Goal: Find specific page/section: Find specific page/section

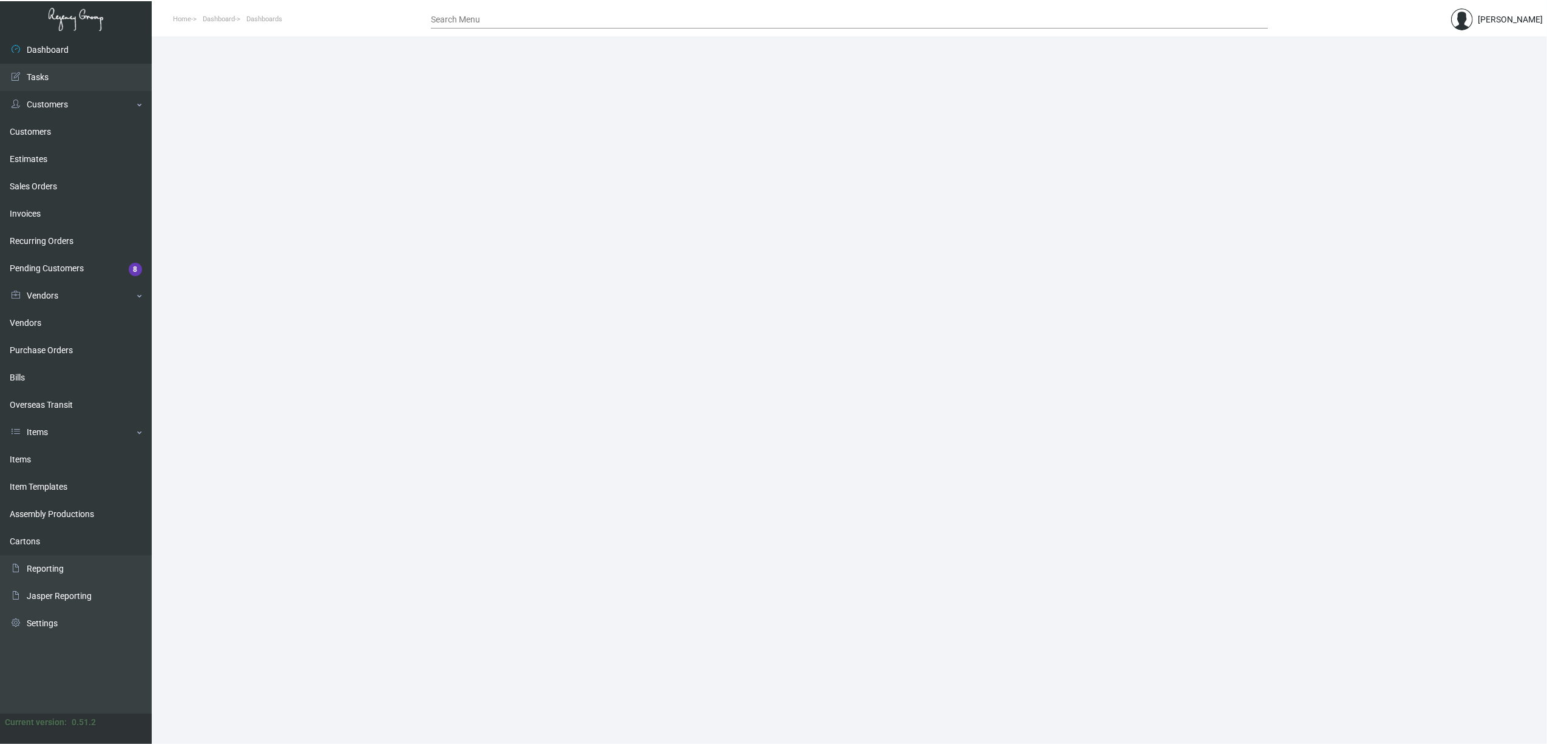
click at [59, 464] on link "Items" at bounding box center [76, 459] width 152 height 27
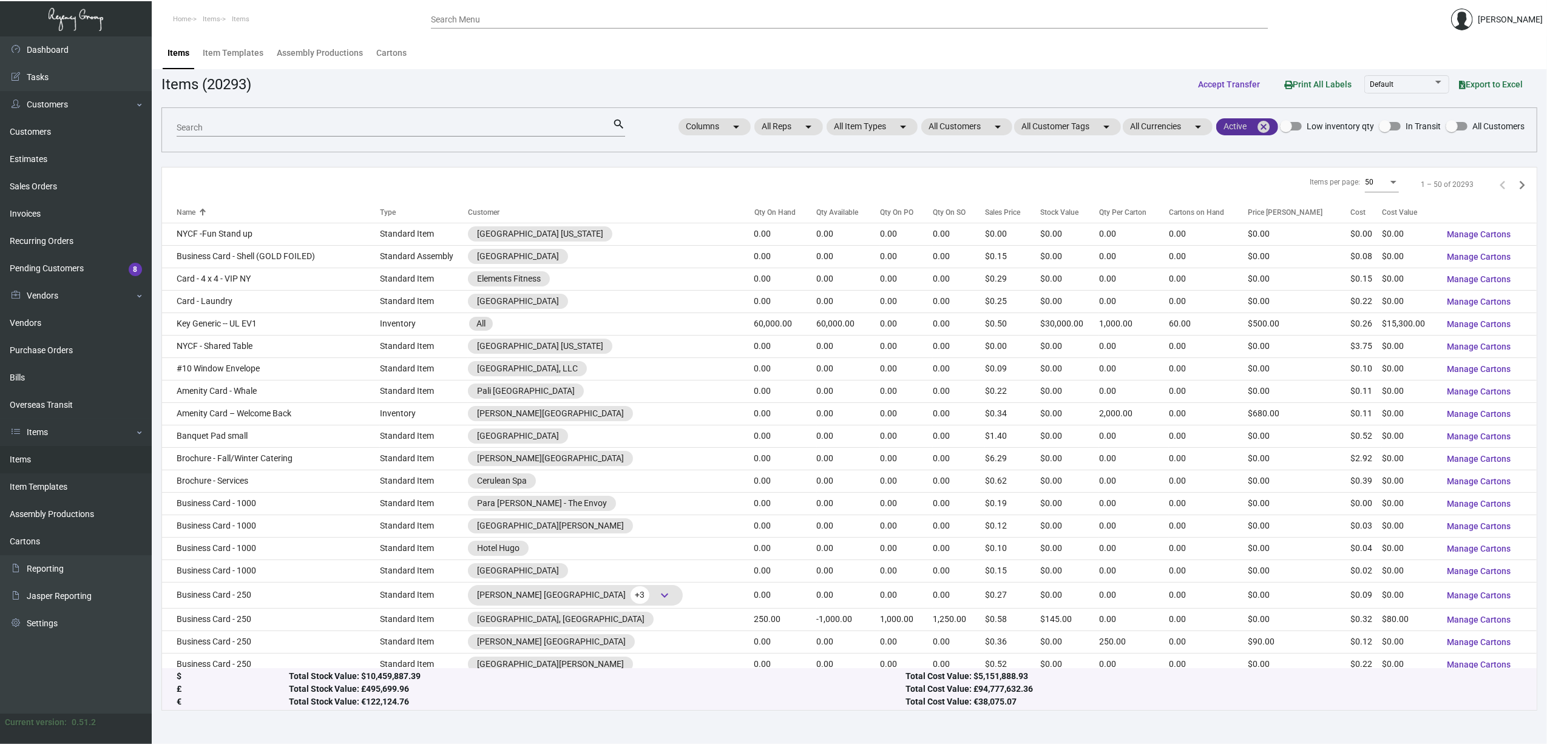
click at [1263, 129] on mat-icon "cancel" at bounding box center [1263, 127] width 15 height 15
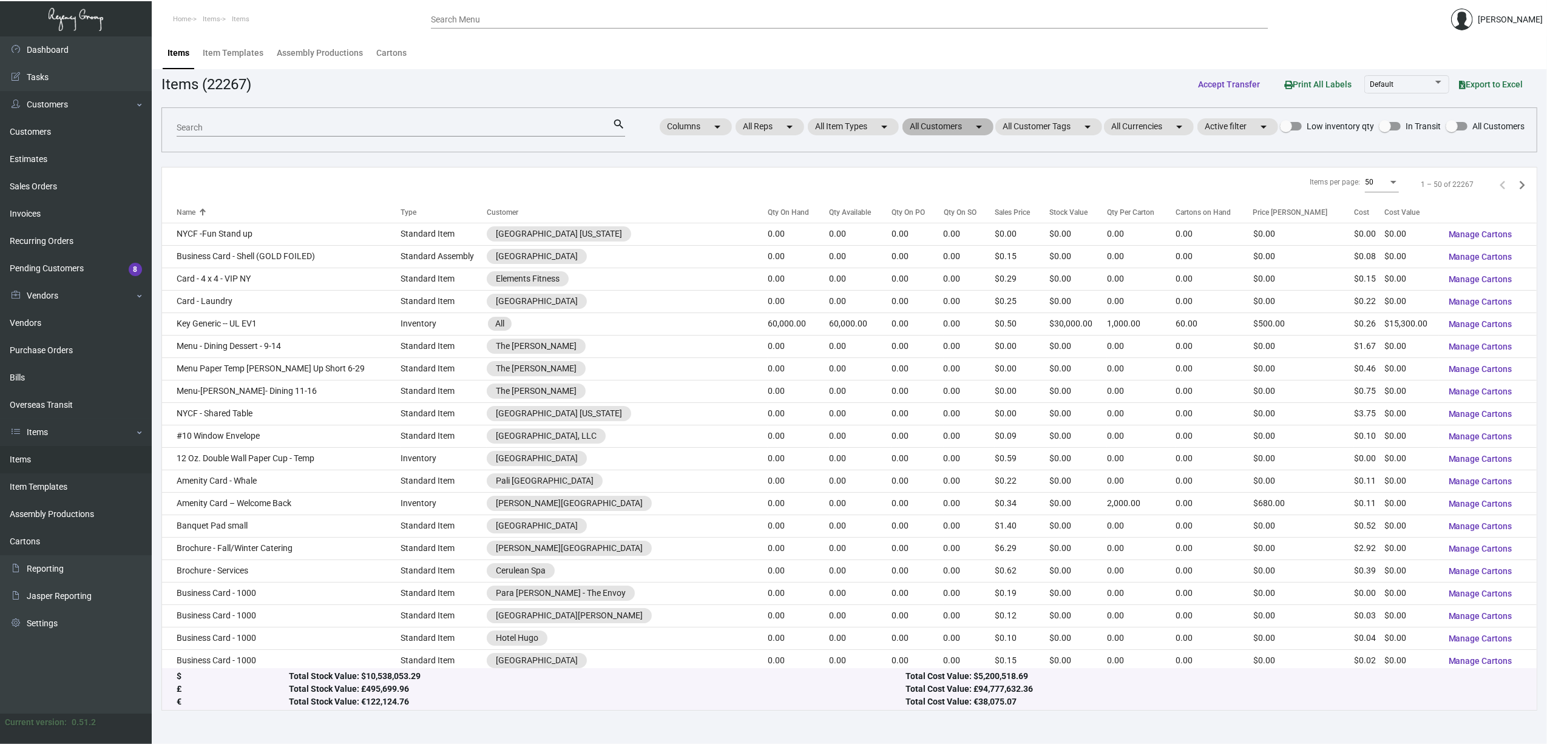
click at [952, 129] on mat-chip "All Customers arrow_drop_down" at bounding box center [948, 126] width 91 height 17
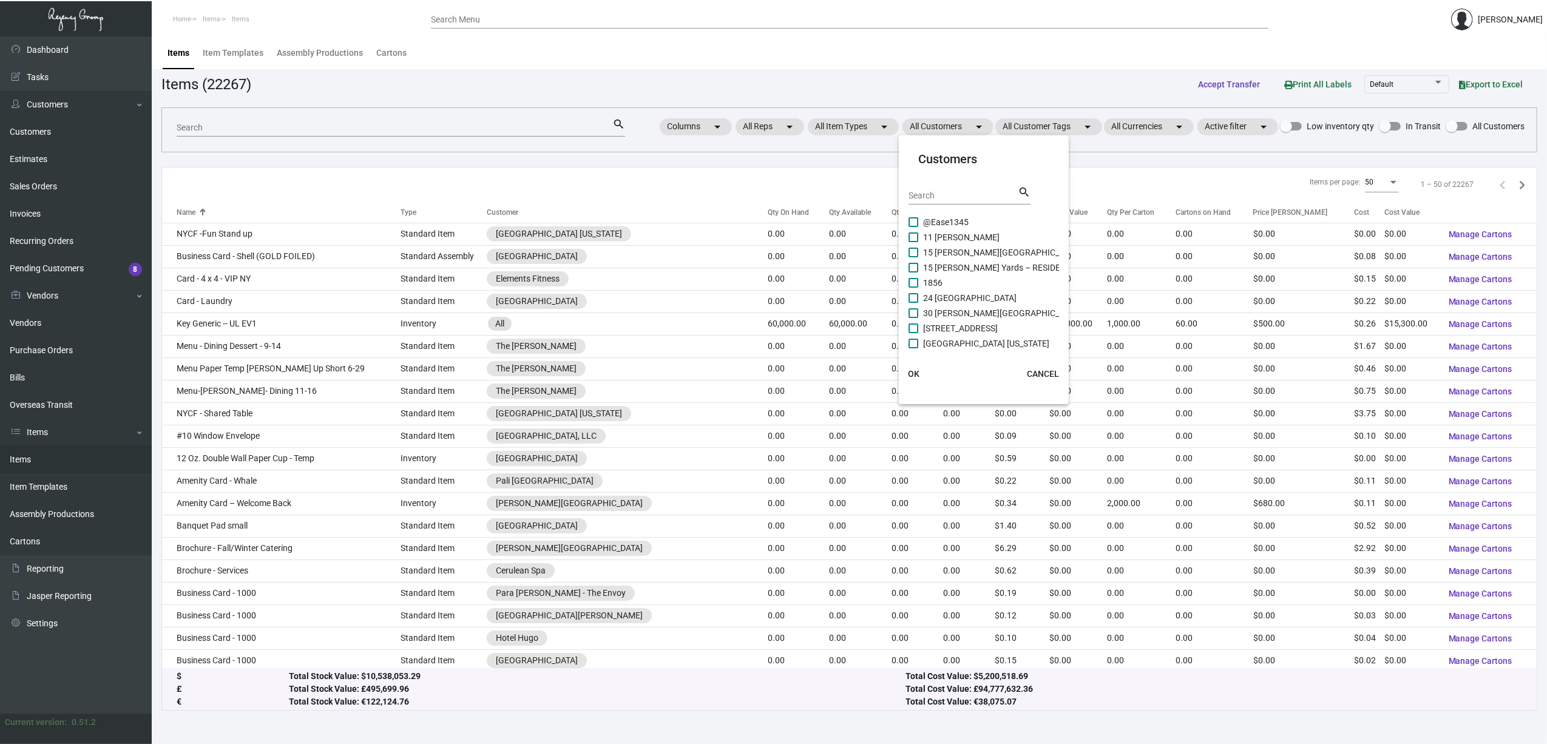
click at [938, 192] on input "Search" at bounding box center [963, 196] width 109 height 10
type input "padre"
click at [955, 230] on span "Margaritaville South Padre Resort" at bounding box center [964, 237] width 82 height 15
click at [913, 242] on input "Margaritaville South Padre Resort" at bounding box center [913, 242] width 1 height 1
checkbox input "true"
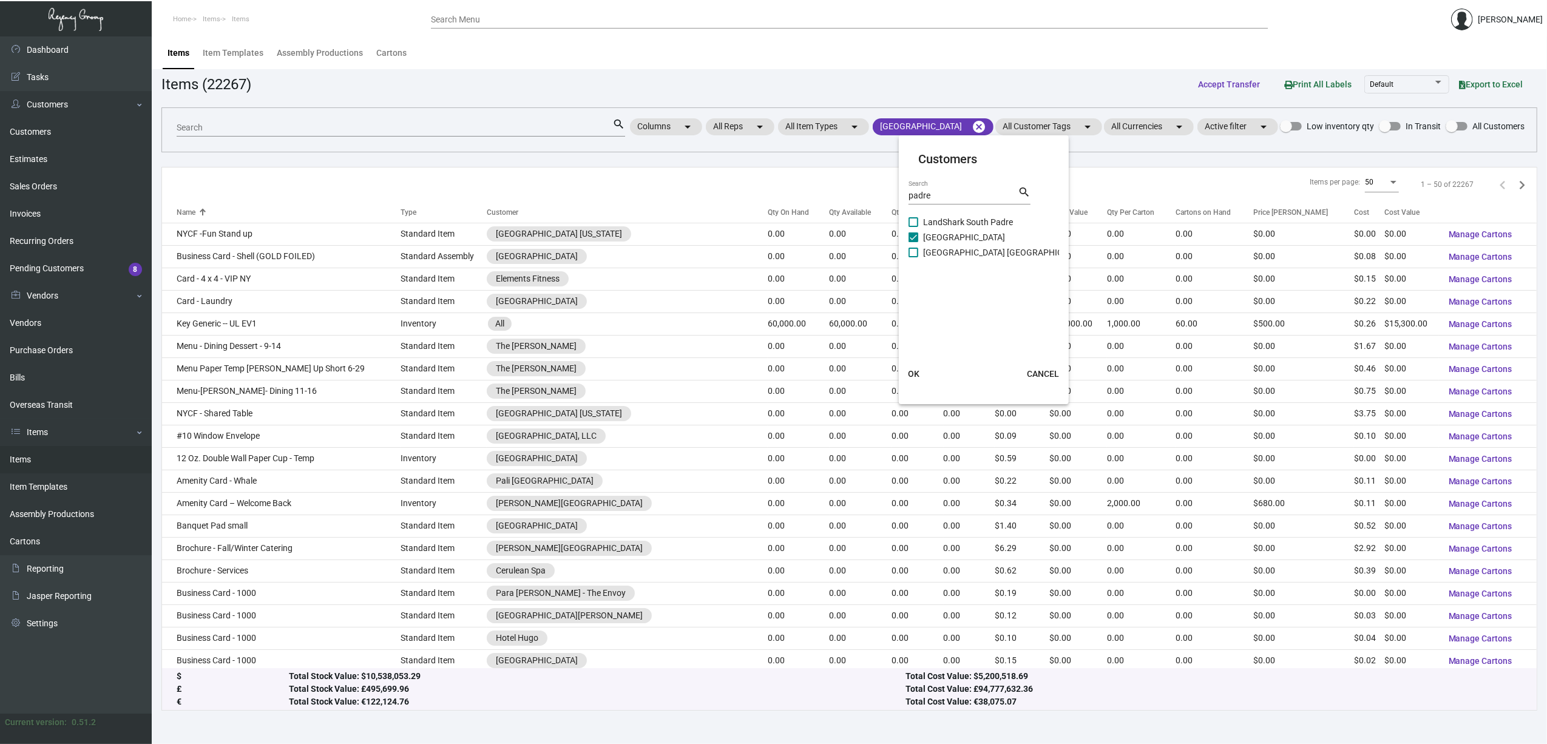
drag, startPoint x: 954, startPoint y: 244, endPoint x: 957, endPoint y: 228, distance: 16.0
click at [954, 245] on span "Margaritaville South Padre Island Resort" at bounding box center [1006, 252] width 166 height 15
click at [913, 257] on input "Margaritaville South Padre Island Resort" at bounding box center [913, 257] width 1 height 1
checkbox input "true"
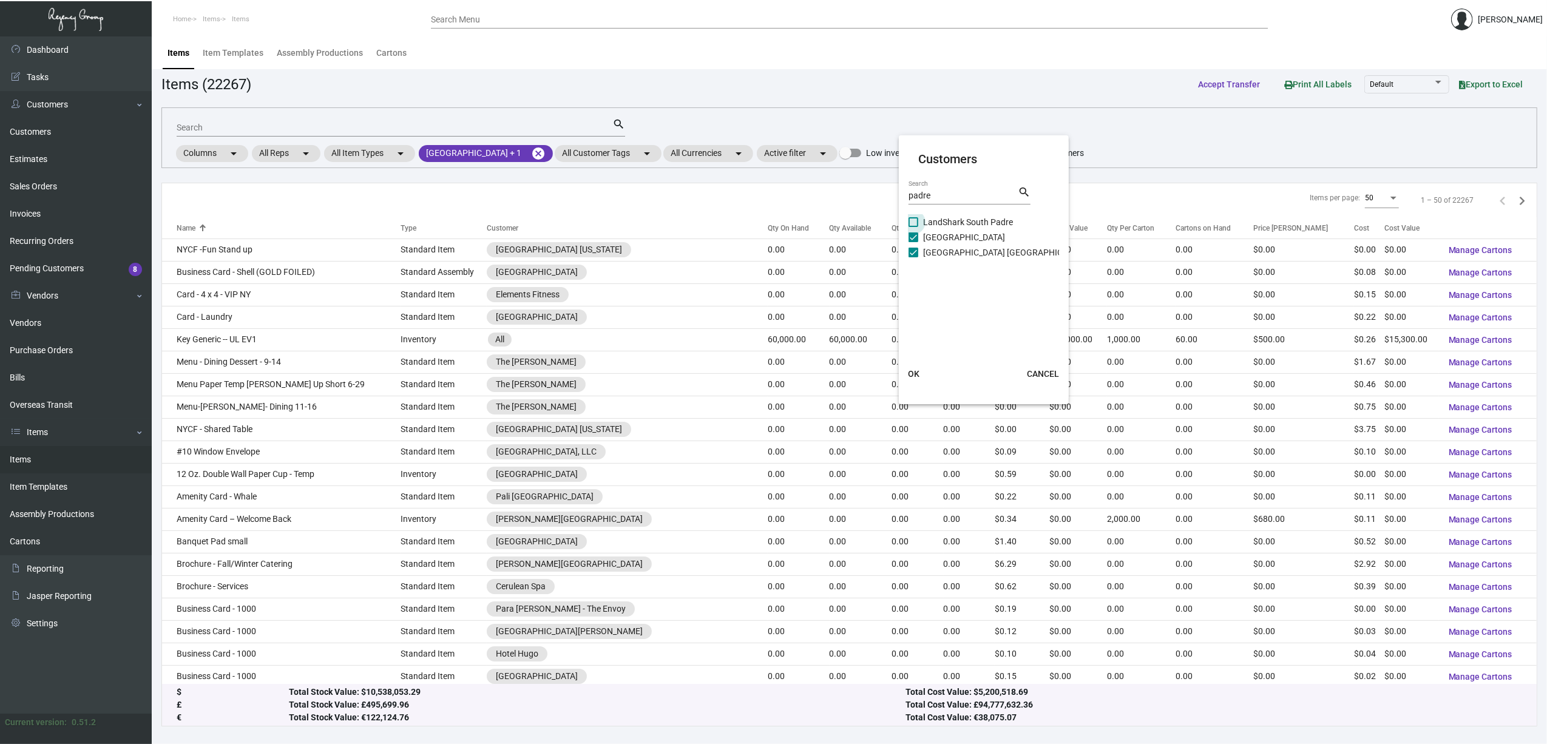
click at [955, 220] on span "LandShark South Padre" at bounding box center [968, 222] width 90 height 15
click at [913, 227] on input "LandShark South Padre" at bounding box center [913, 227] width 1 height 1
checkbox input "true"
click at [916, 370] on span "OK" at bounding box center [914, 374] width 12 height 10
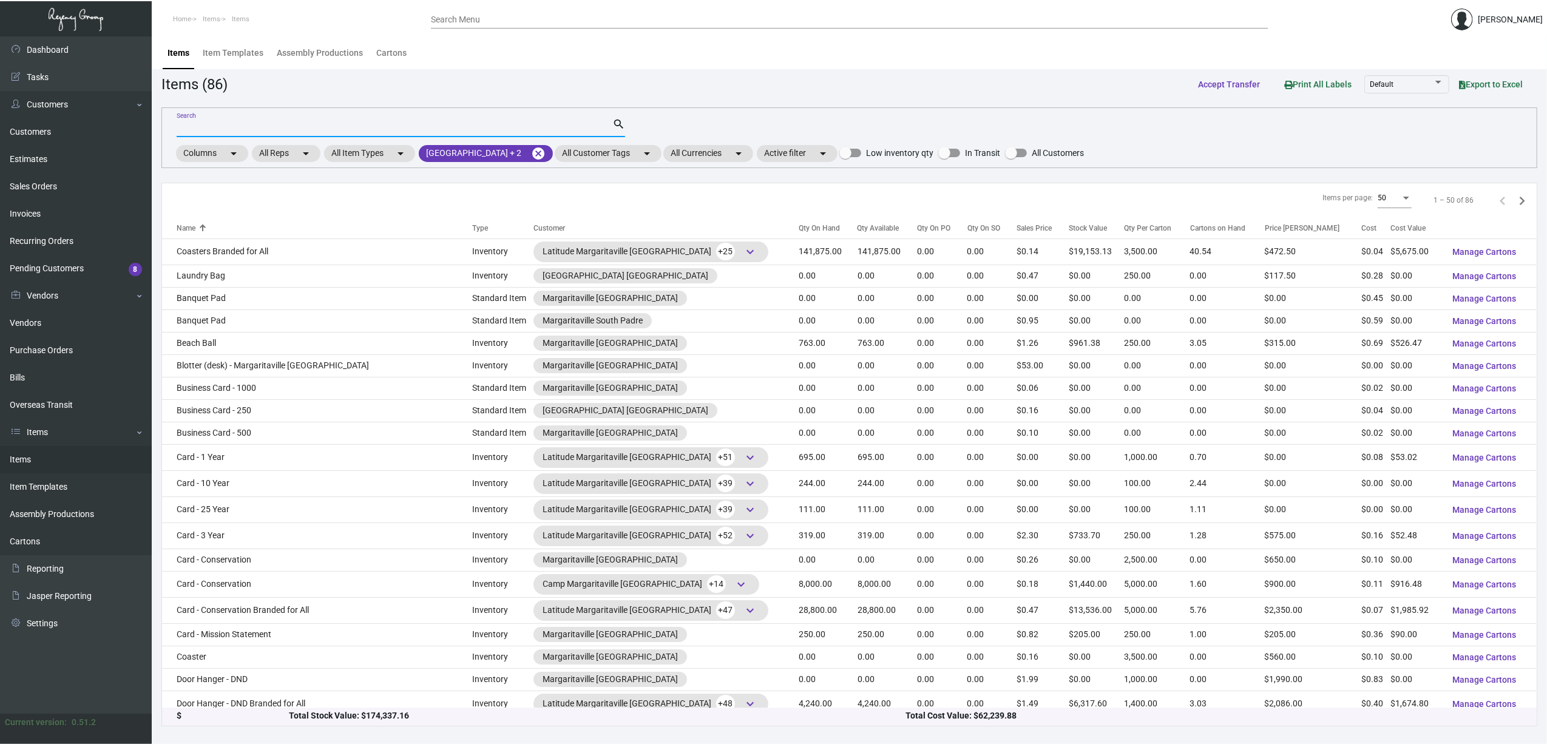
click at [405, 127] on input "Search" at bounding box center [395, 128] width 436 height 10
click at [370, 125] on input "Search" at bounding box center [395, 128] width 436 height 10
click at [799, 227] on div "Qty On Hand" at bounding box center [819, 228] width 41 height 11
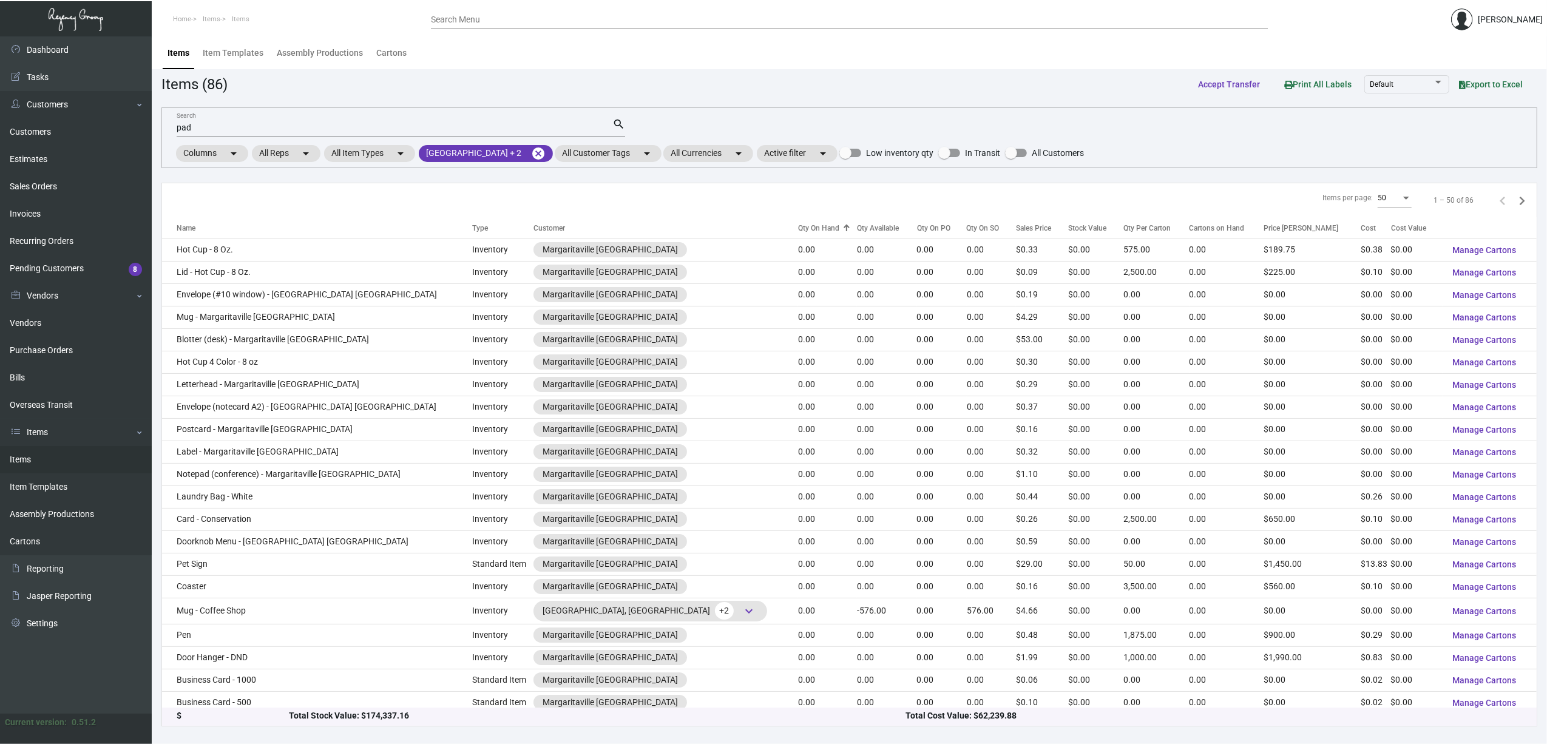
click at [798, 227] on div "Qty On Hand" at bounding box center [818, 228] width 41 height 11
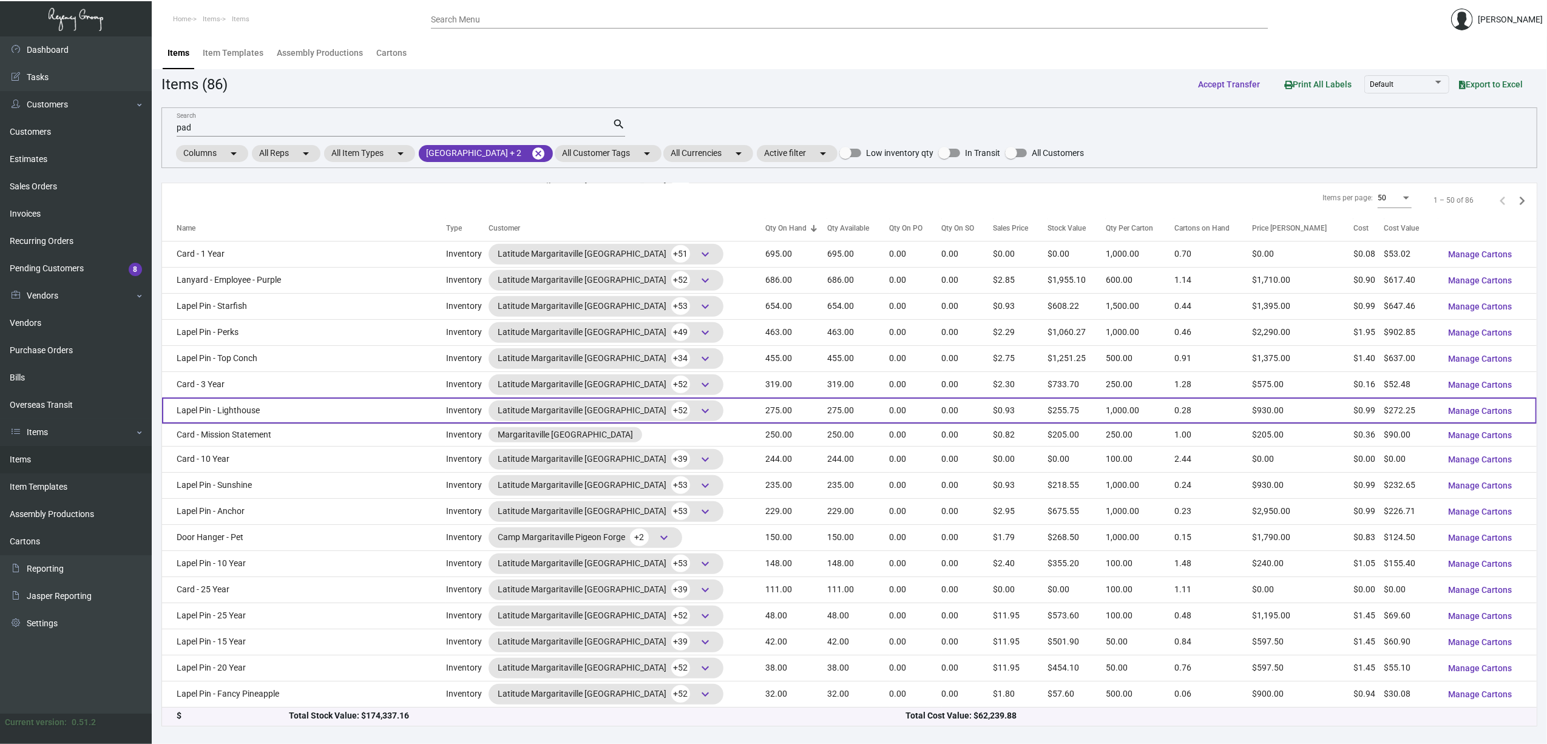
scroll to position [810, 0]
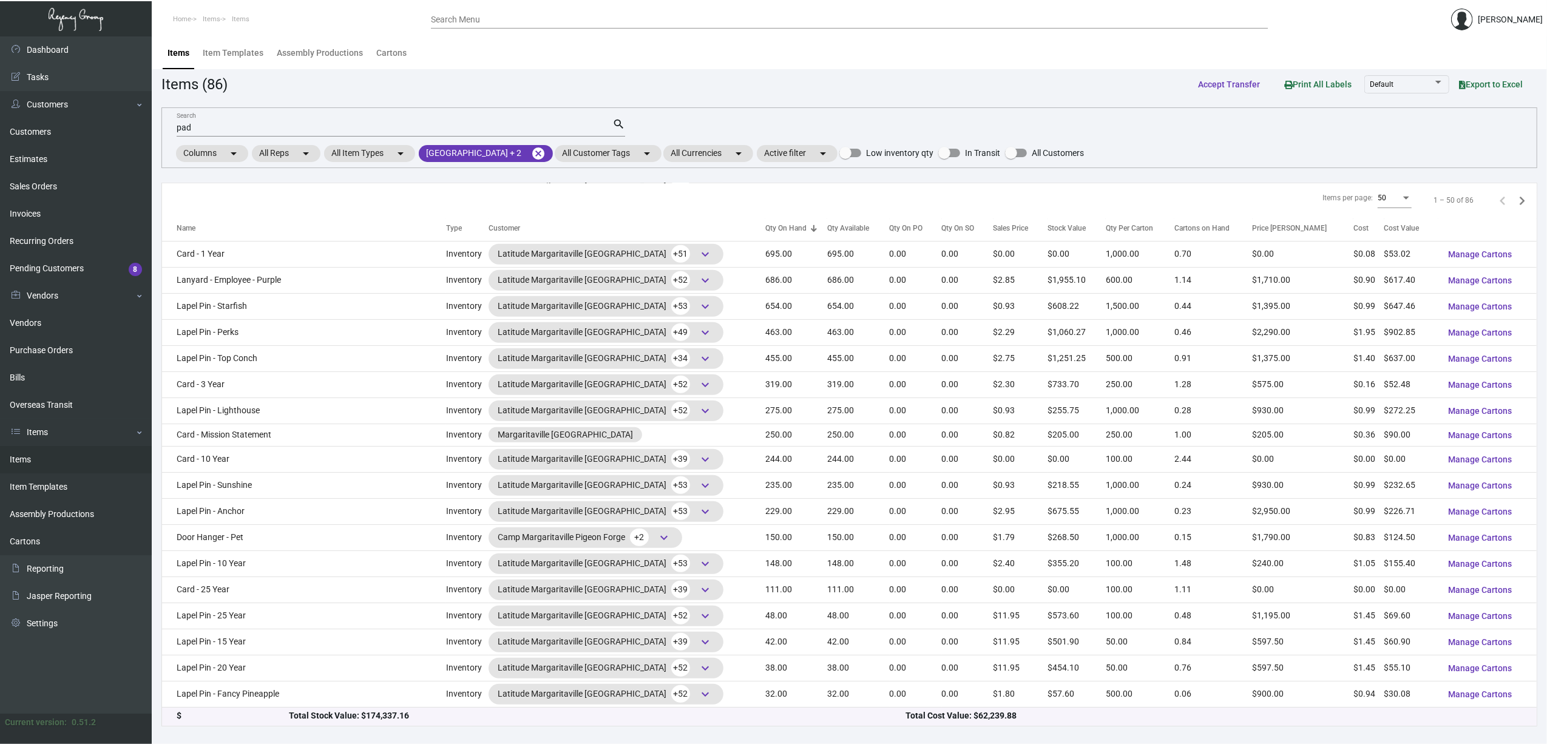
click at [1387, 205] on div "50" at bounding box center [1395, 198] width 34 height 22
click at [1382, 220] on span "100" at bounding box center [1383, 221] width 34 height 22
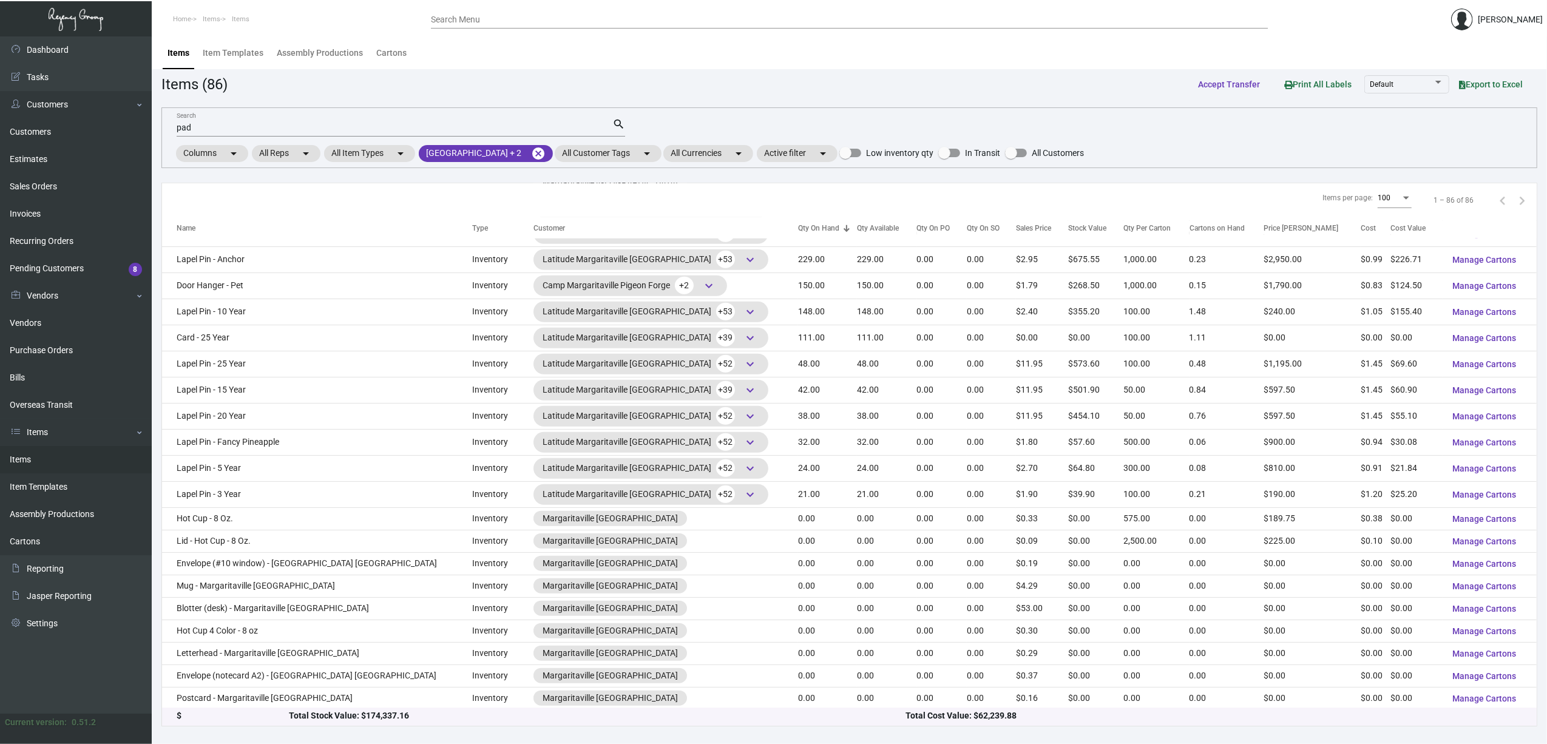
scroll to position [1133, 0]
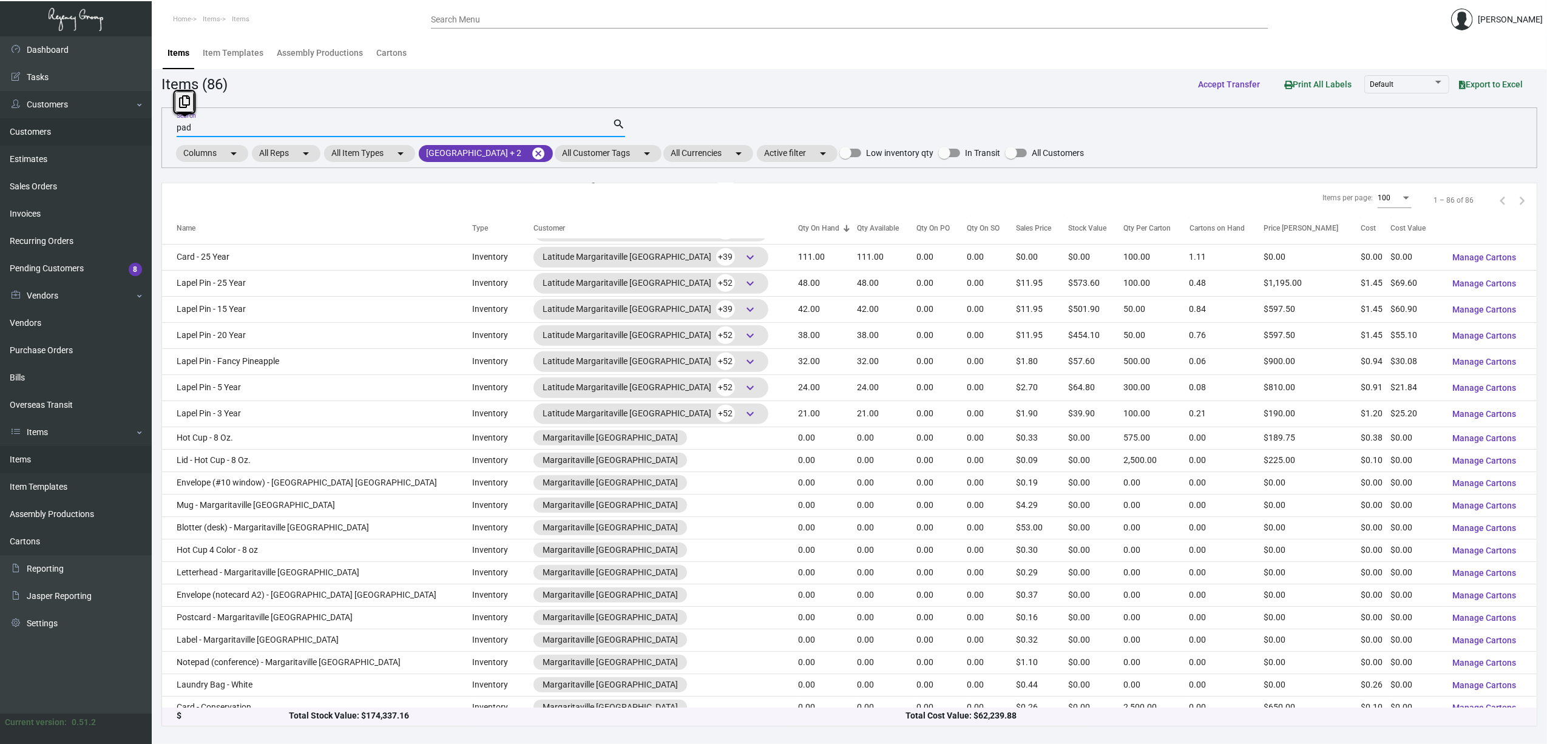
drag, startPoint x: 209, startPoint y: 126, endPoint x: 146, endPoint y: 124, distance: 62.5
click at [147, 125] on div "Dashboard Dashboard Tasks Customers Customers Estimates Sales Orders Invoices R…" at bounding box center [773, 390] width 1547 height 708
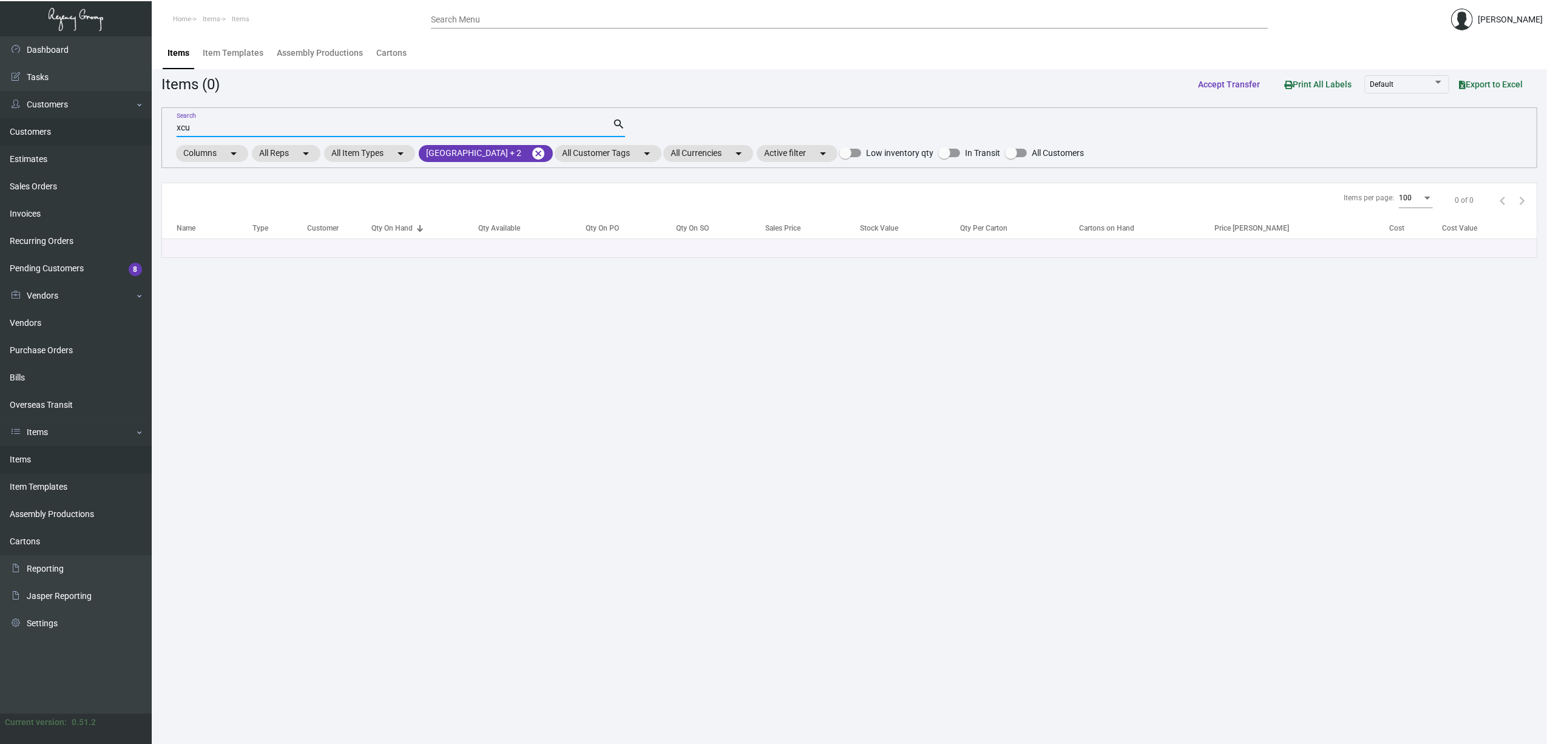
scroll to position [0, 0]
type input "x"
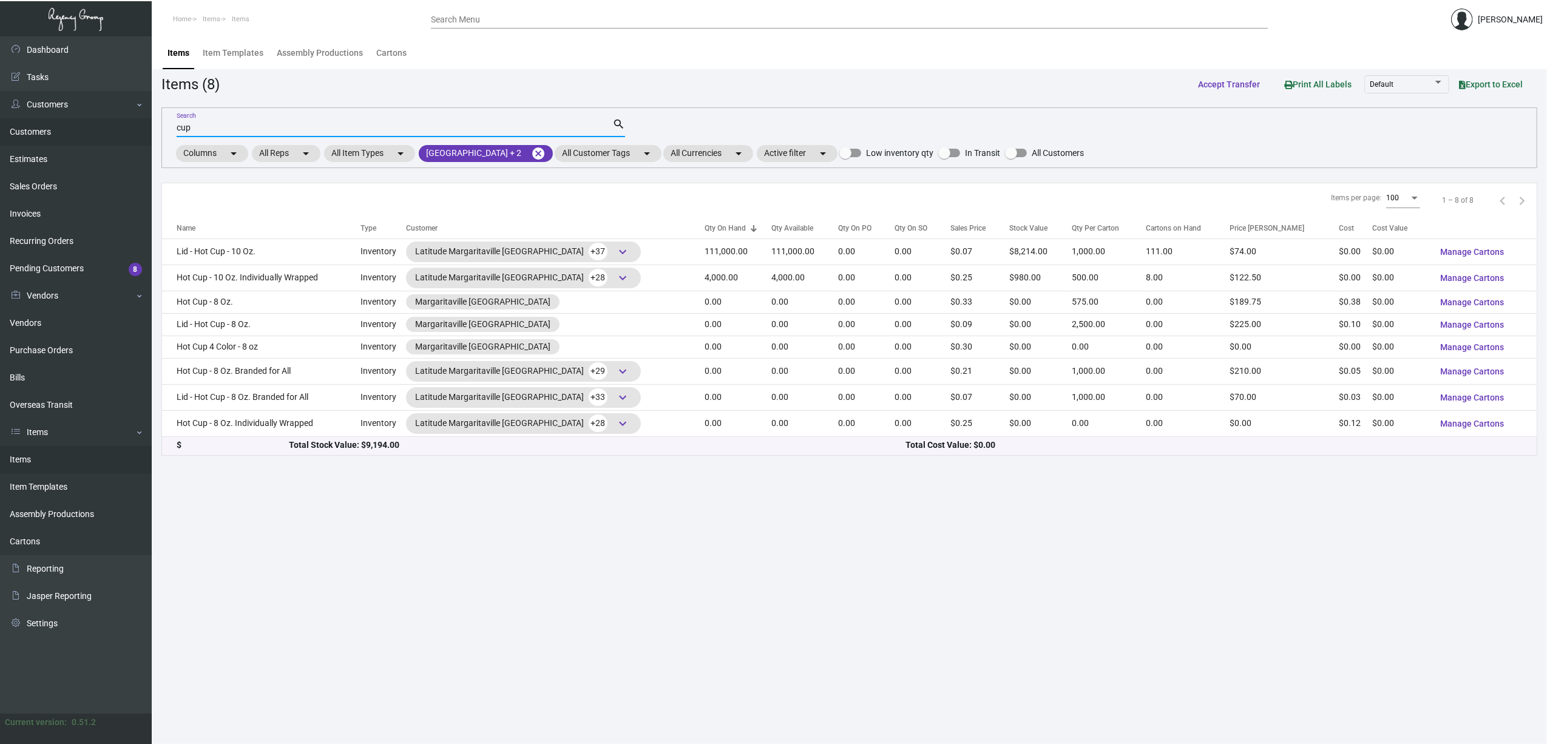
drag, startPoint x: 208, startPoint y: 123, endPoint x: 108, endPoint y: 118, distance: 99.7
click at [117, 121] on div "Dashboard Dashboard Tasks Customers Customers Estimates Sales Orders Invoices R…" at bounding box center [773, 390] width 1547 height 708
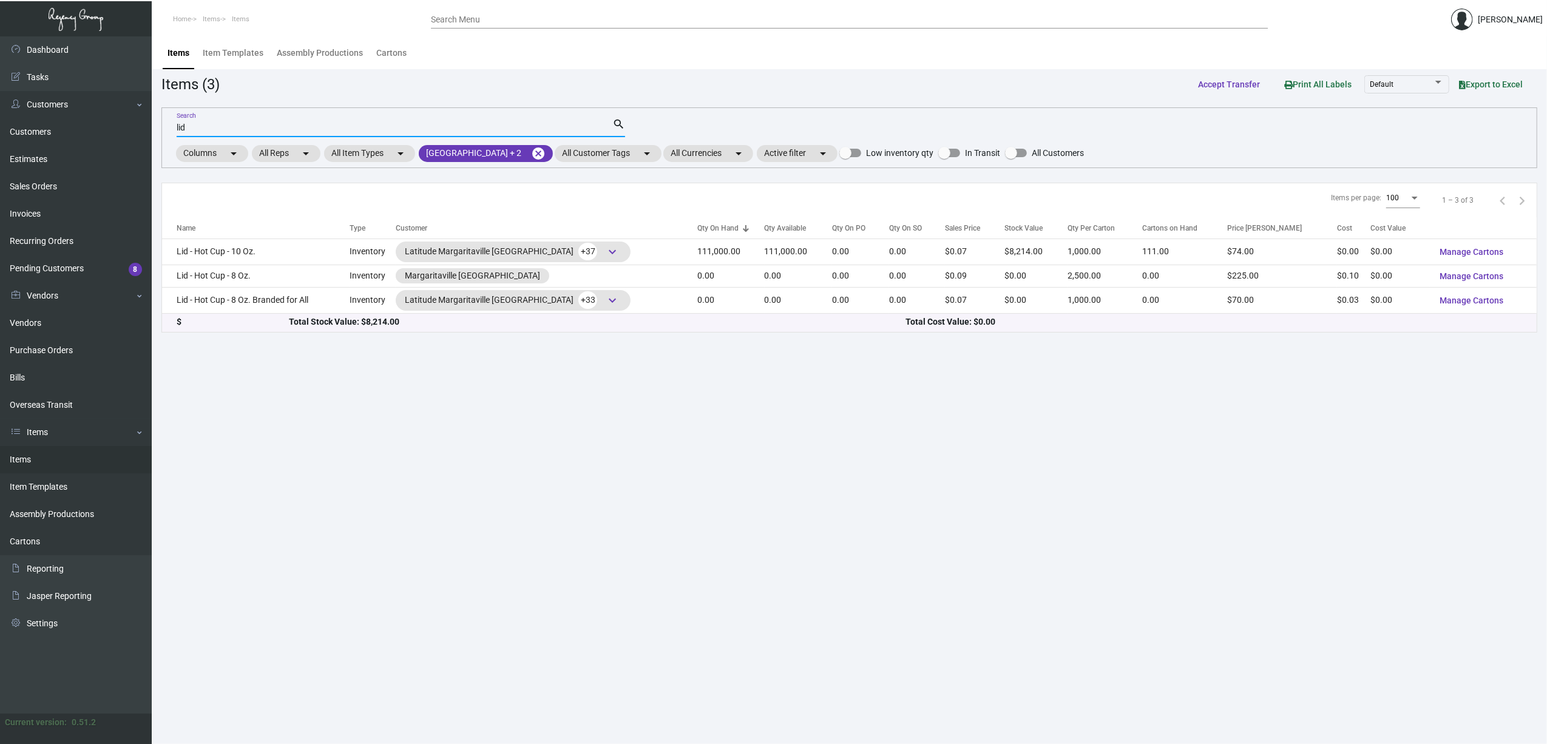
type input "lid"
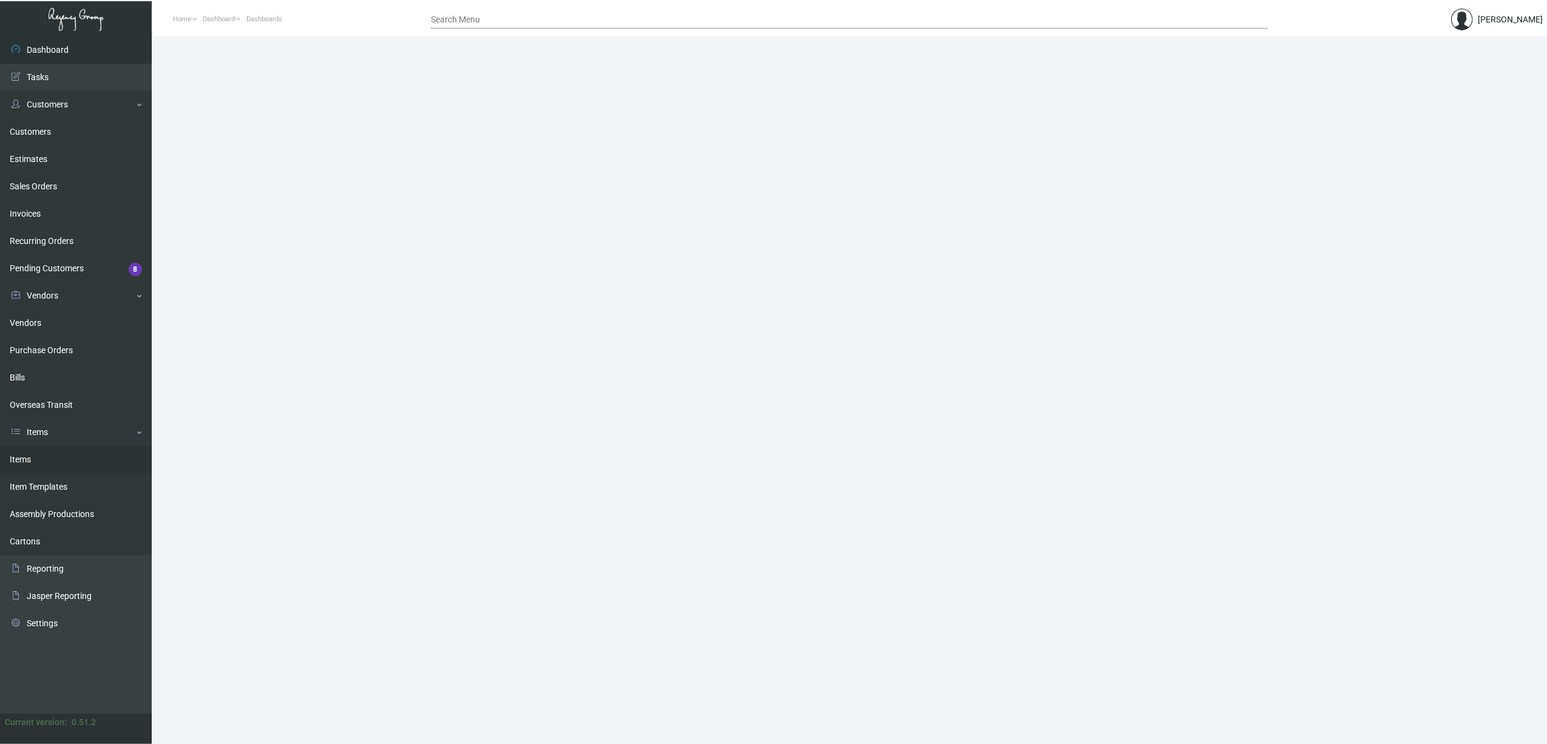
click at [38, 464] on link "Items" at bounding box center [76, 459] width 152 height 27
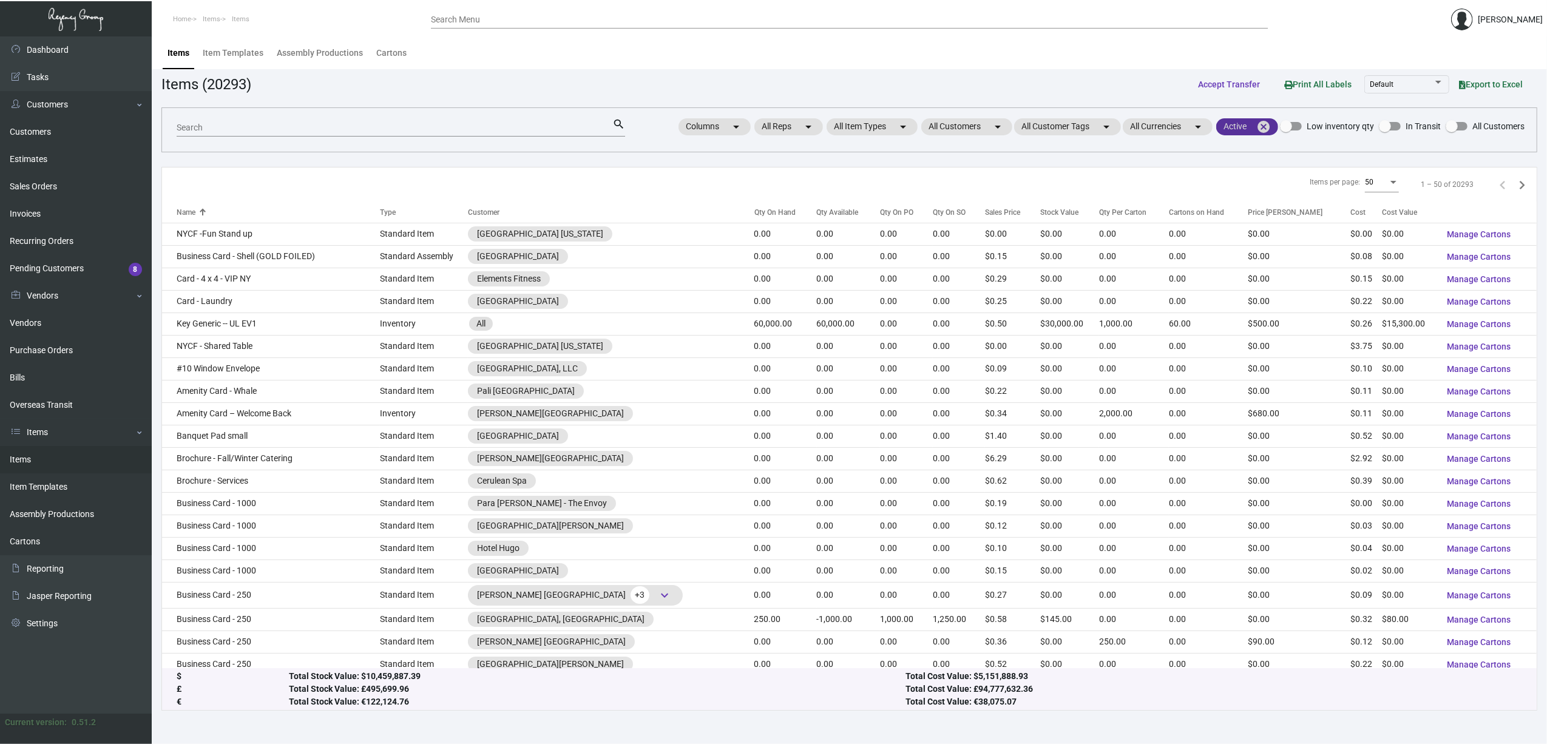
click at [854, 129] on mat-icon "cancel" at bounding box center [1263, 127] width 15 height 15
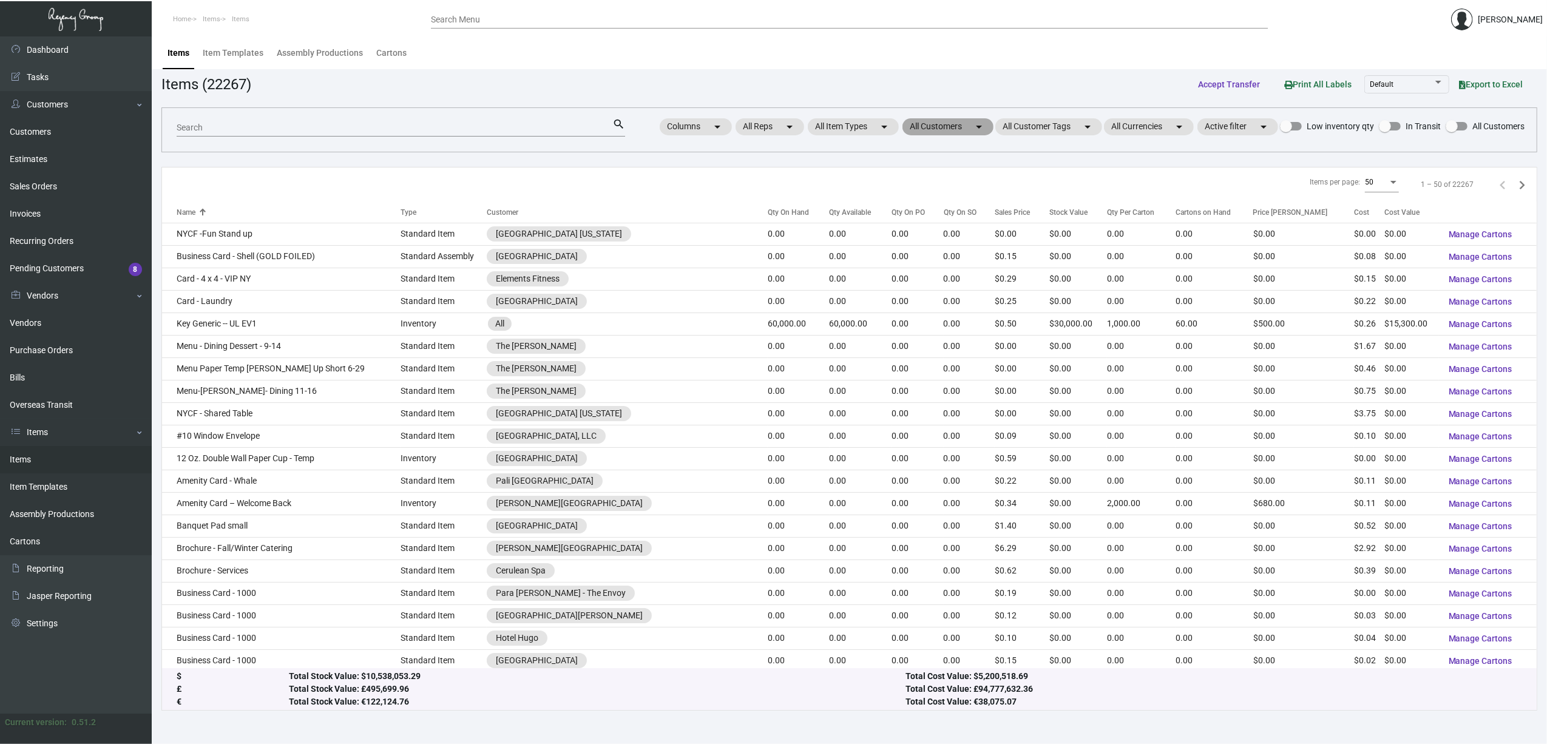
click at [854, 132] on mat-chip "All Customers arrow_drop_down" at bounding box center [948, 126] width 91 height 17
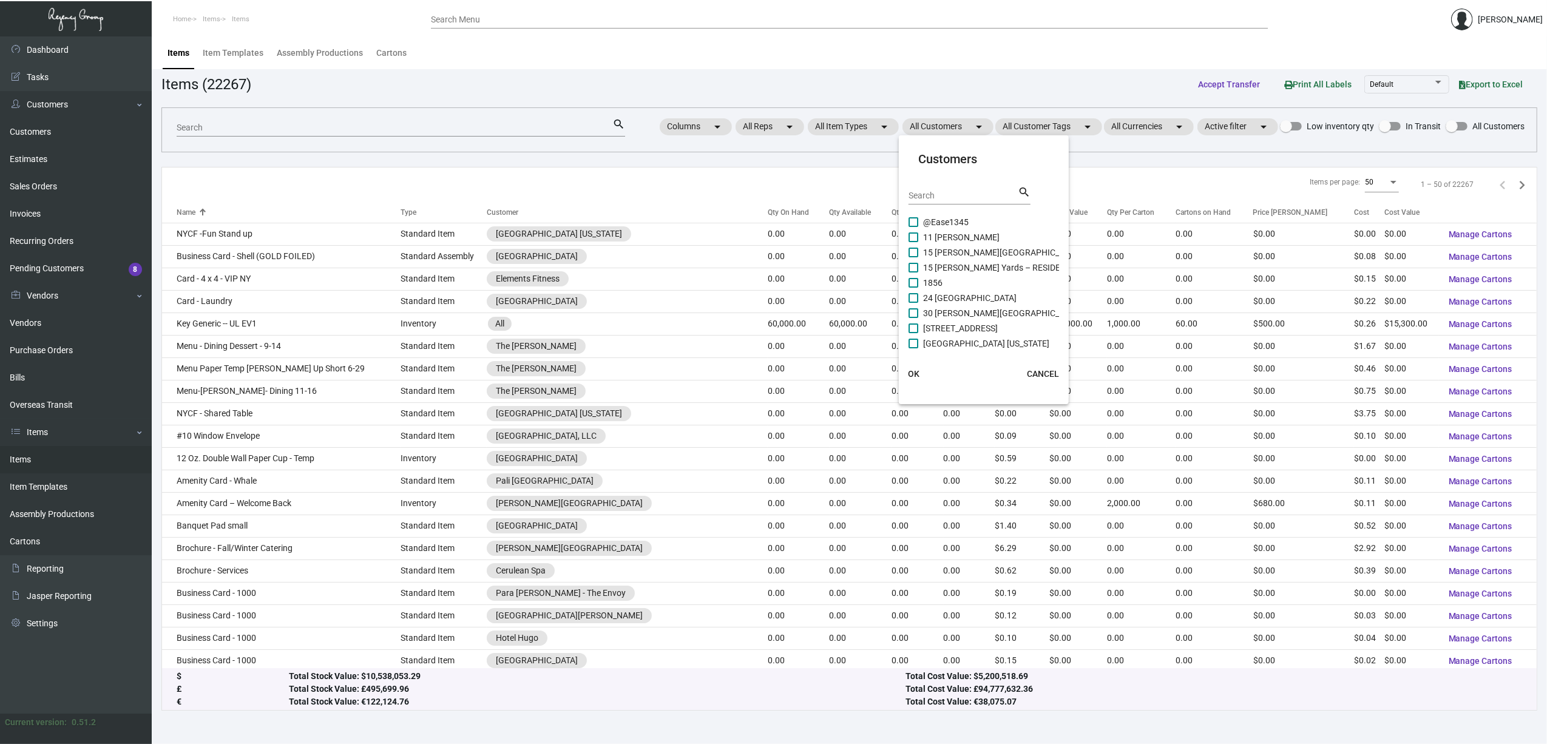
click at [854, 205] on div "Search search" at bounding box center [970, 200] width 122 height 30
click at [854, 199] on input "Search" at bounding box center [963, 196] width 109 height 10
type input "aka"
click at [854, 240] on span "AKA [PERSON_NAME]" at bounding box center [964, 237] width 83 height 15
click at [854, 242] on input "AKA [PERSON_NAME]" at bounding box center [913, 242] width 1 height 1
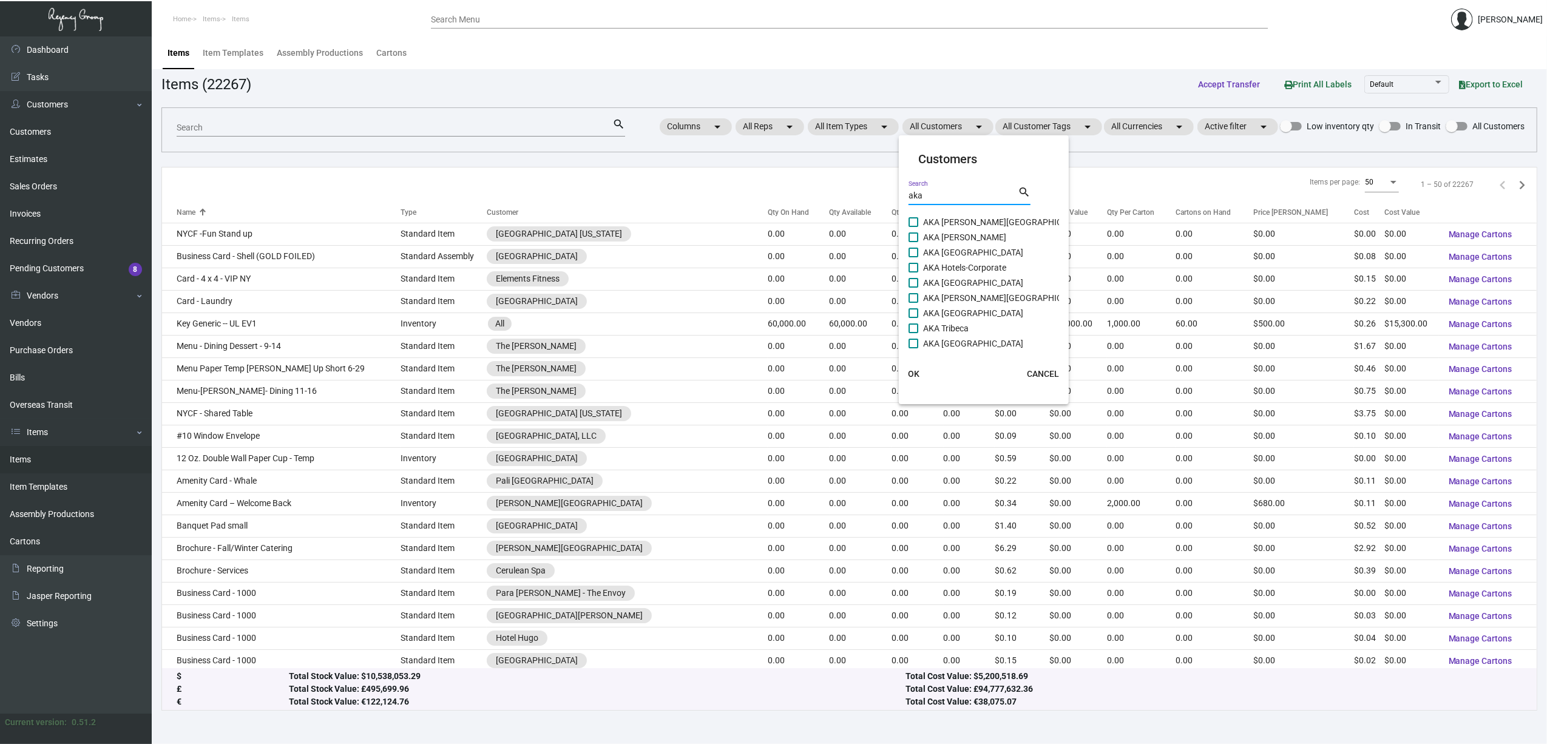
checkbox input "true"
click at [854, 371] on span "OK" at bounding box center [914, 374] width 12 height 10
